Goal: Task Accomplishment & Management: Manage account settings

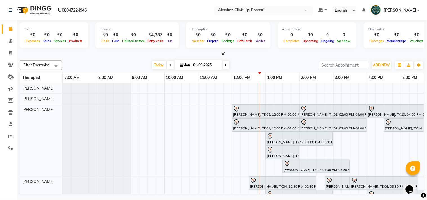
click at [250, 12] on input "text" at bounding box center [258, 11] width 82 height 6
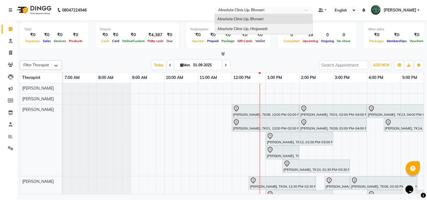
click at [248, 29] on span "Absolute Clinic Llp, Hinjewadi" at bounding box center [242, 28] width 50 height 4
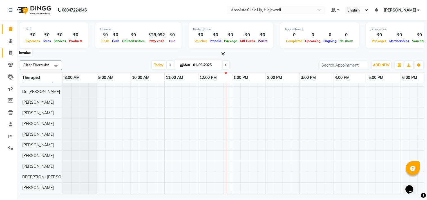
click at [8, 53] on span at bounding box center [11, 53] width 10 height 6
select select "service"
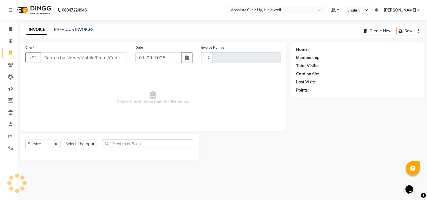
type input "2133"
select select "5113"
click at [78, 30] on link "PREVIOUS INVOICES" at bounding box center [74, 29] width 40 height 5
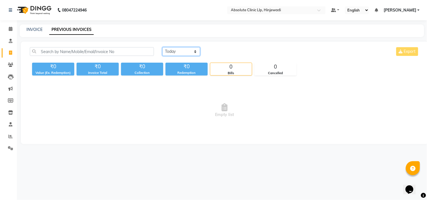
drag, startPoint x: 174, startPoint y: 49, endPoint x: 173, endPoint y: 55, distance: 5.7
click at [174, 49] on select "Today Yesterday Custom Range" at bounding box center [181, 51] width 38 height 9
select select "yesterday"
click at [162, 47] on select "Today Yesterday Custom Range" at bounding box center [181, 51] width 38 height 9
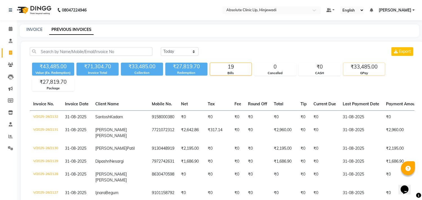
click at [367, 71] on div "GPay" at bounding box center [364, 73] width 42 height 5
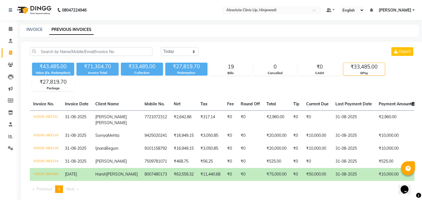
click at [41, 12] on img at bounding box center [33, 10] width 39 height 16
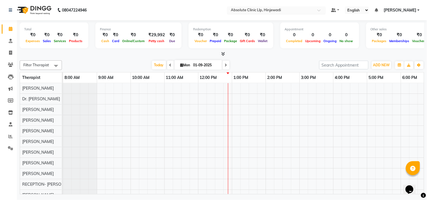
click at [276, 8] on input "text" at bounding box center [271, 11] width 82 height 6
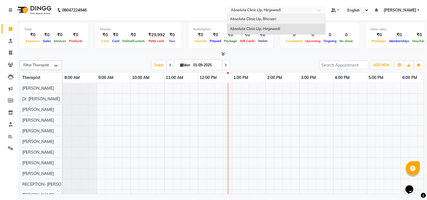
click at [275, 21] on div "Absolute Clinic Llp, Bhosari" at bounding box center [276, 19] width 98 height 10
